Goal: Use online tool/utility: Utilize a website feature to perform a specific function

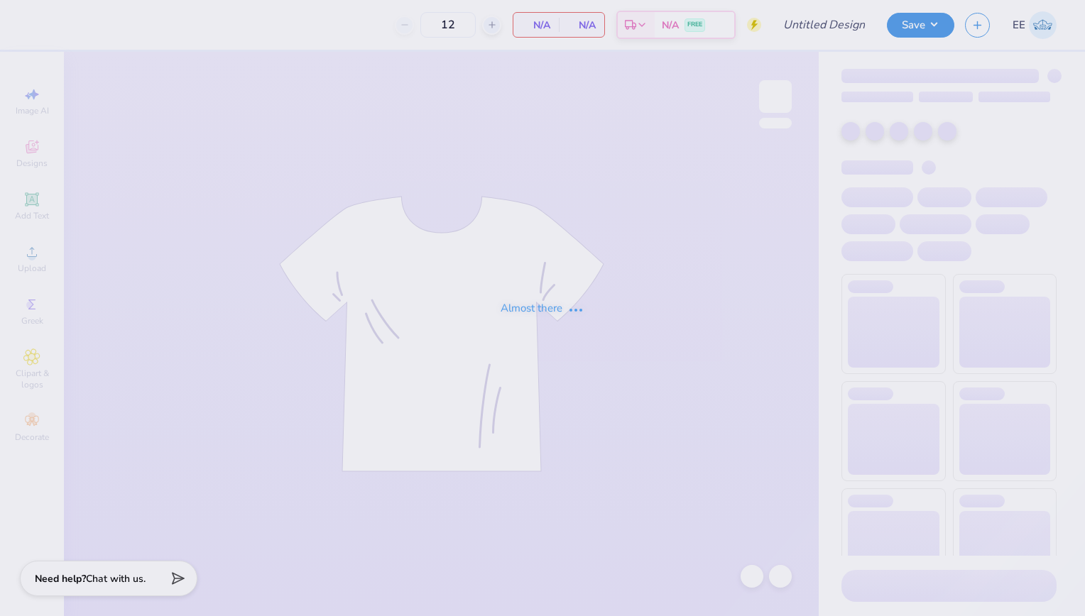
type input "SLS chapter hoodies"
